Goal: Find specific page/section: Find specific page/section

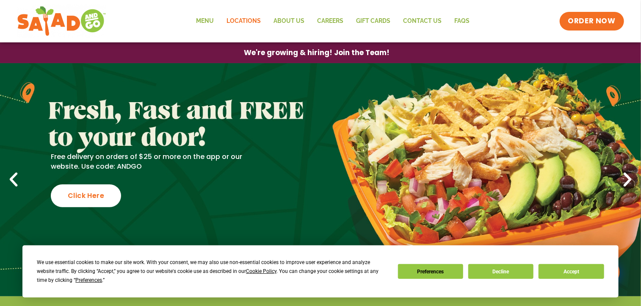
click at [244, 18] on link "Locations" at bounding box center [243, 20] width 47 height 19
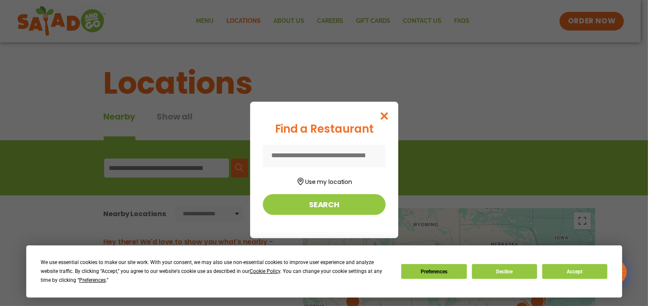
click at [272, 155] on input at bounding box center [324, 156] width 123 height 22
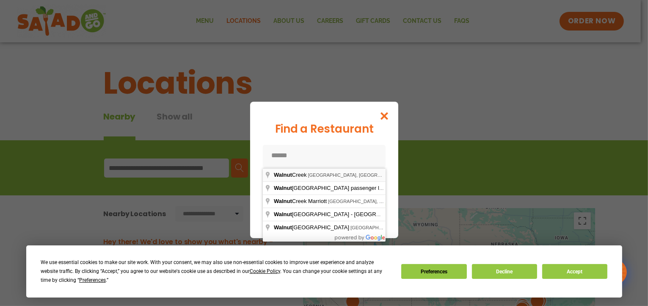
type input "**********"
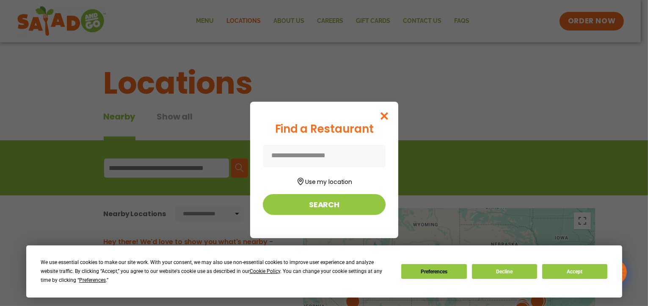
type input "**********"
